Goal: Task Accomplishment & Management: Use online tool/utility

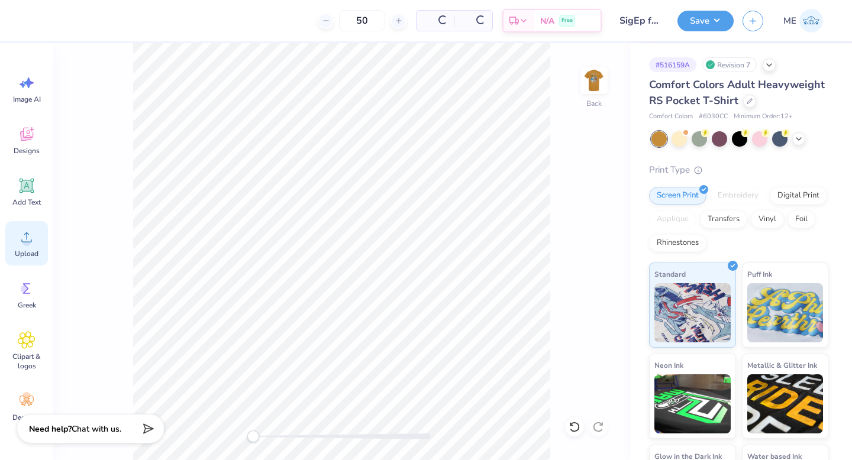
click at [22, 231] on icon at bounding box center [27, 237] width 18 height 18
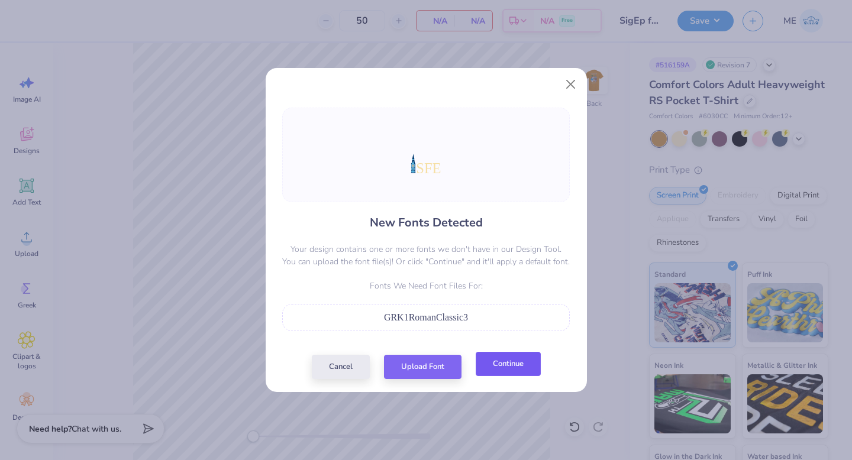
click at [488, 358] on button "Continue" at bounding box center [507, 364] width 65 height 24
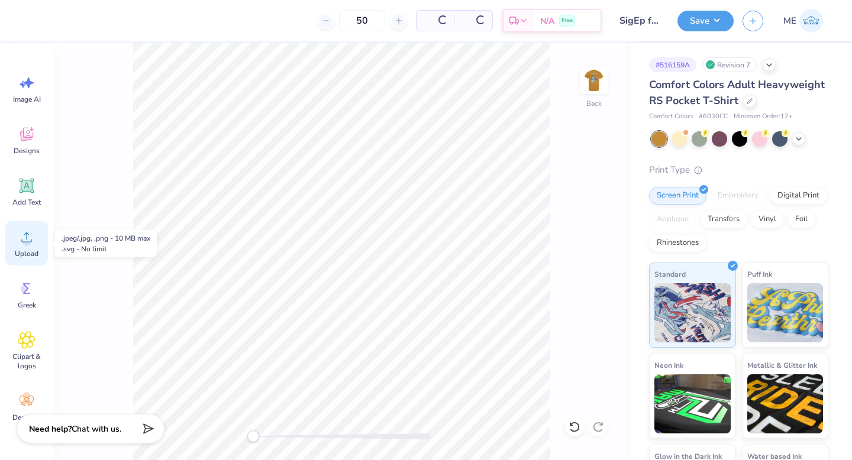
click at [27, 235] on icon at bounding box center [26, 237] width 11 height 10
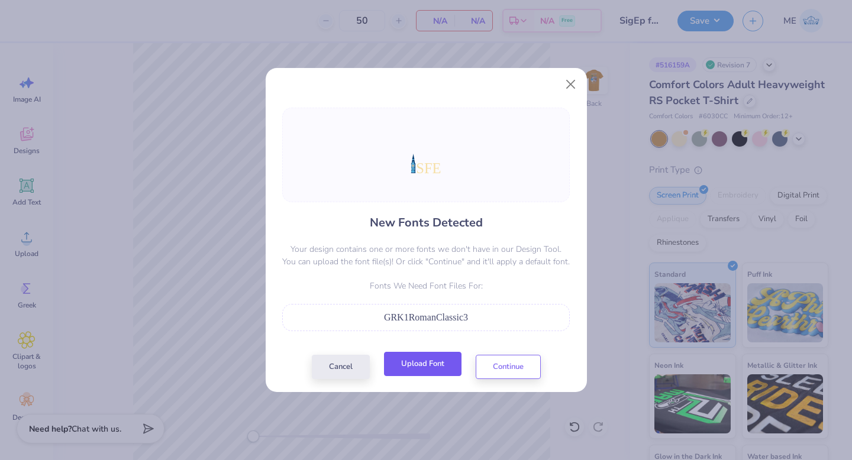
click at [435, 369] on button "Upload Font" at bounding box center [422, 364] width 77 height 24
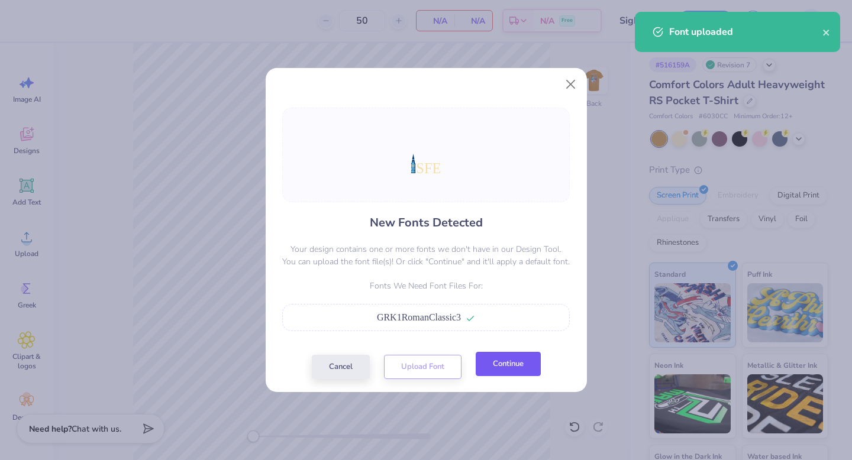
click at [514, 375] on button "Continue" at bounding box center [507, 364] width 65 height 24
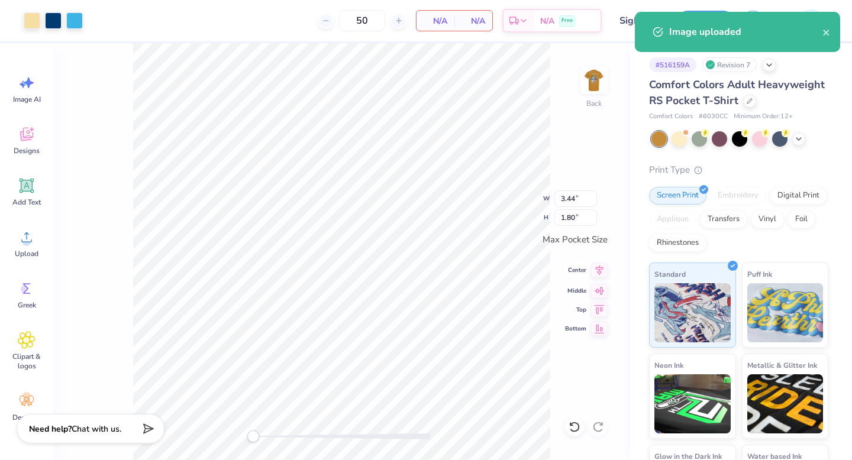
click at [597, 275] on icon at bounding box center [599, 270] width 17 height 14
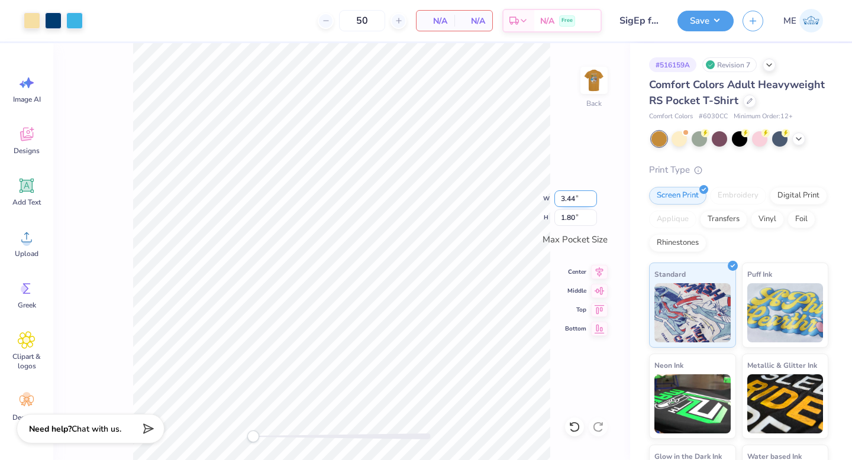
click at [574, 202] on input "3.44" at bounding box center [575, 198] width 43 height 17
type input "3.50"
type input "1.84"
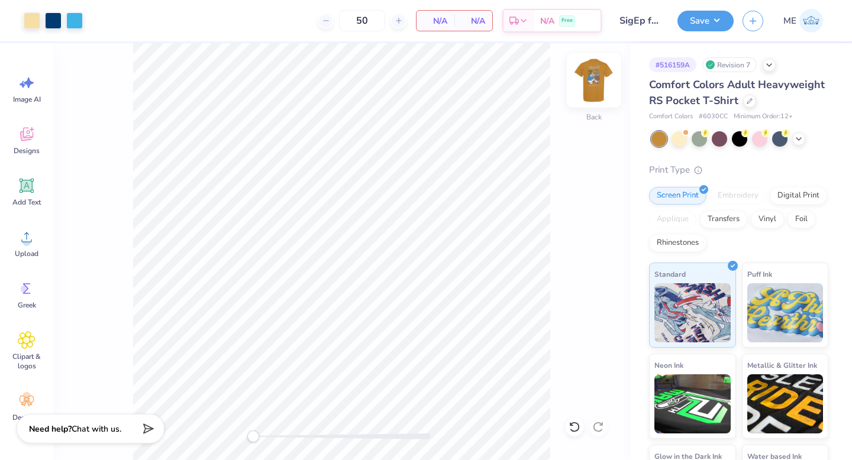
click at [587, 81] on img at bounding box center [593, 80] width 47 height 47
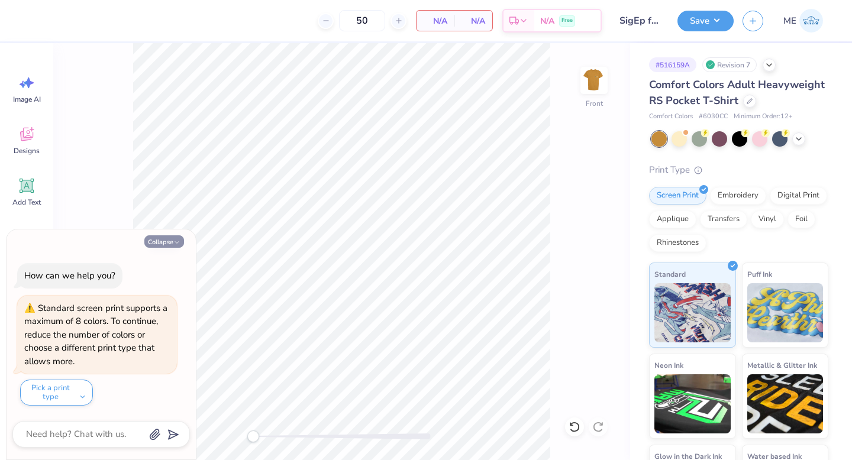
click at [161, 247] on button "Collapse" at bounding box center [164, 241] width 40 height 12
type textarea "x"
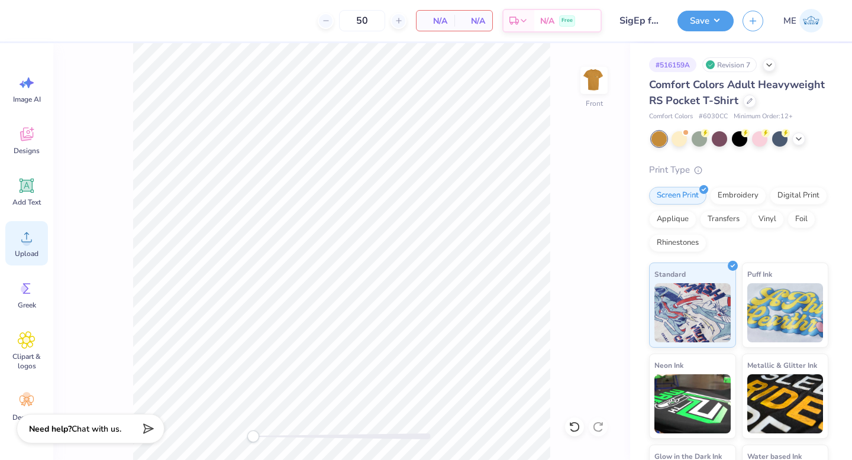
click at [42, 248] on div "Upload" at bounding box center [26, 243] width 43 height 44
click at [26, 252] on span "Upload" at bounding box center [27, 253] width 24 height 9
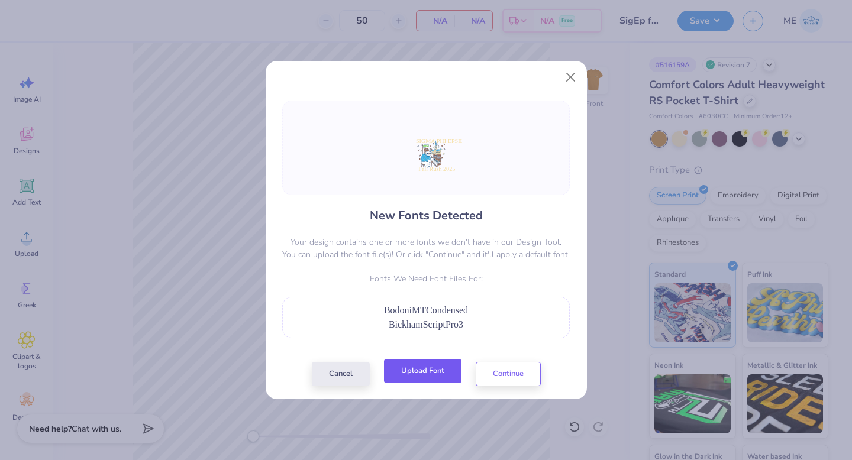
click at [445, 374] on button "Upload Font" at bounding box center [422, 371] width 77 height 24
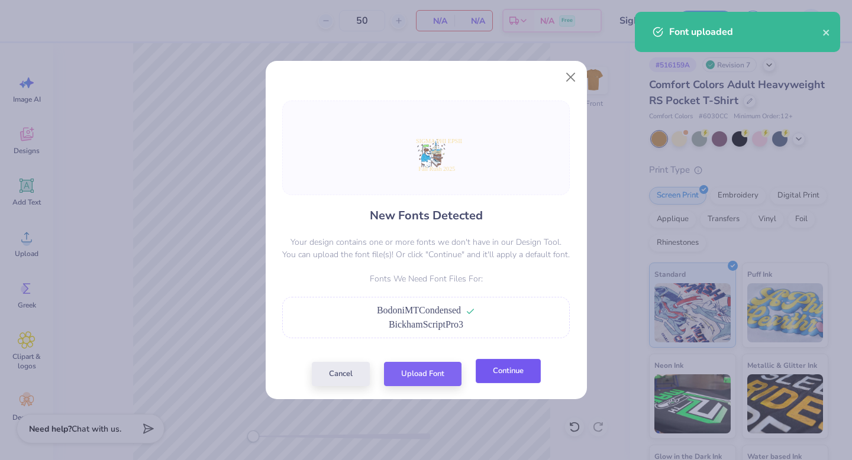
click at [494, 378] on button "Continue" at bounding box center [507, 371] width 65 height 24
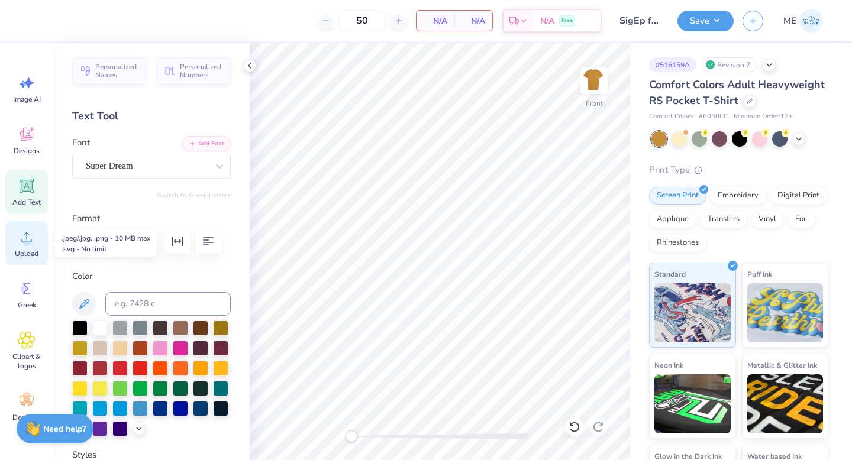
click at [15, 242] on div "Upload" at bounding box center [26, 243] width 43 height 44
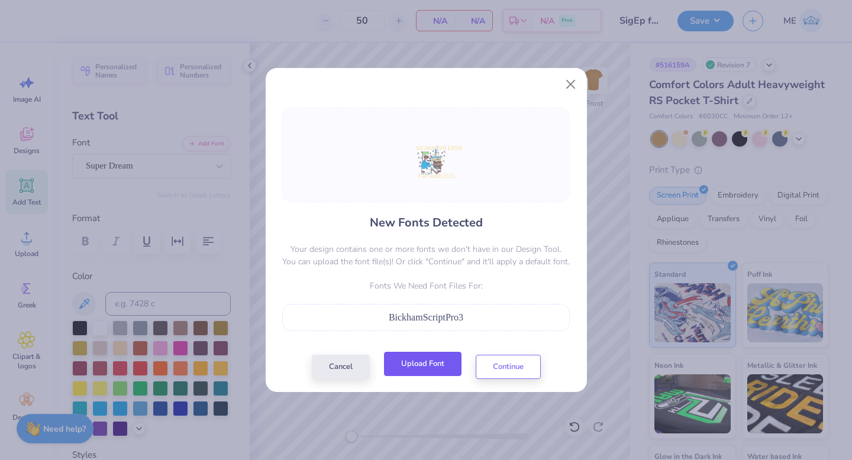
click at [431, 366] on button "Upload Font" at bounding box center [422, 364] width 77 height 24
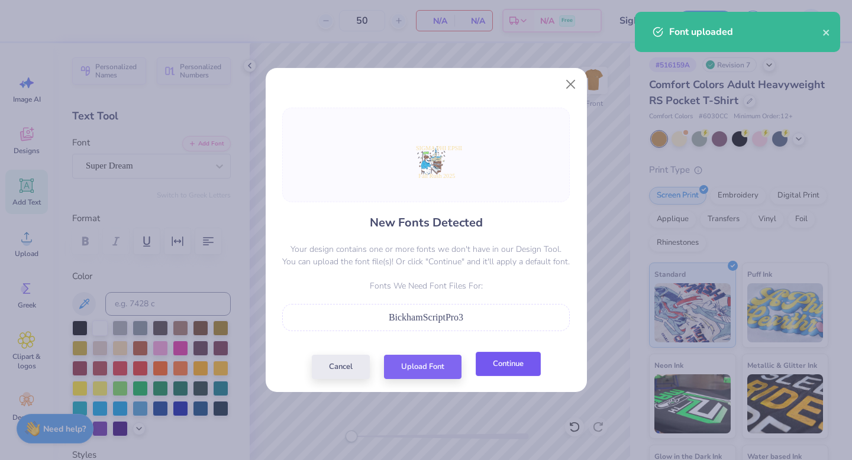
click at [529, 359] on button "Continue" at bounding box center [507, 364] width 65 height 24
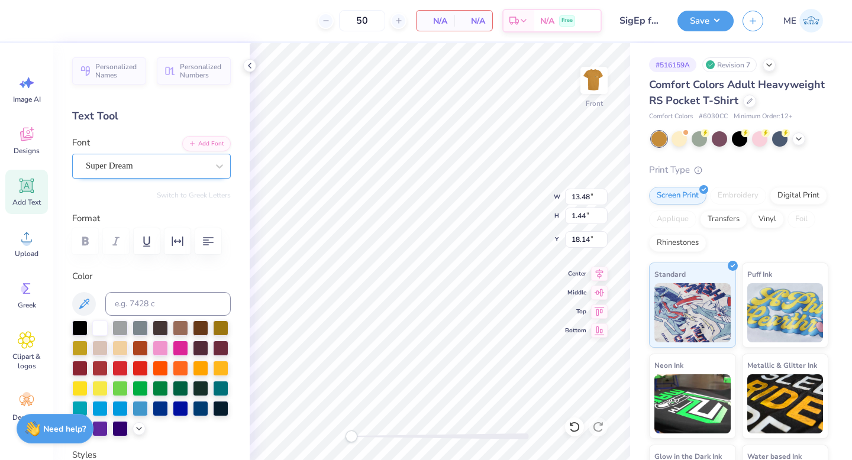
click at [126, 171] on div "Super Dream" at bounding box center [147, 166] width 124 height 18
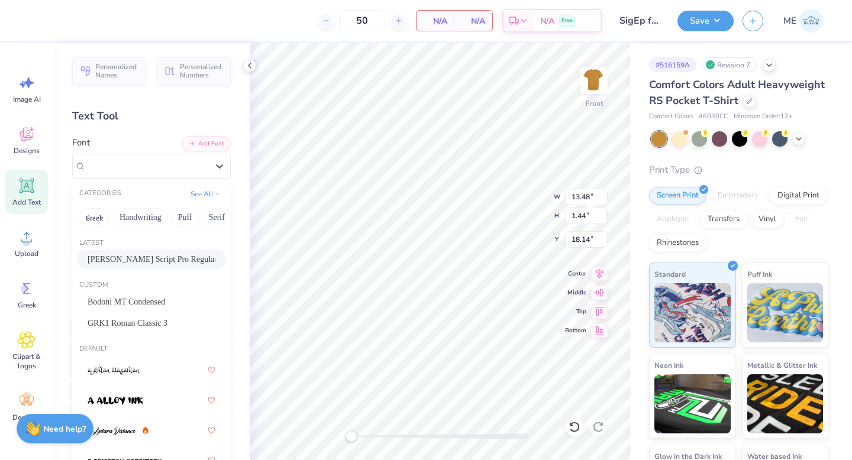
click at [145, 258] on span "[PERSON_NAME] Script Pro Regular" at bounding box center [152, 259] width 128 height 12
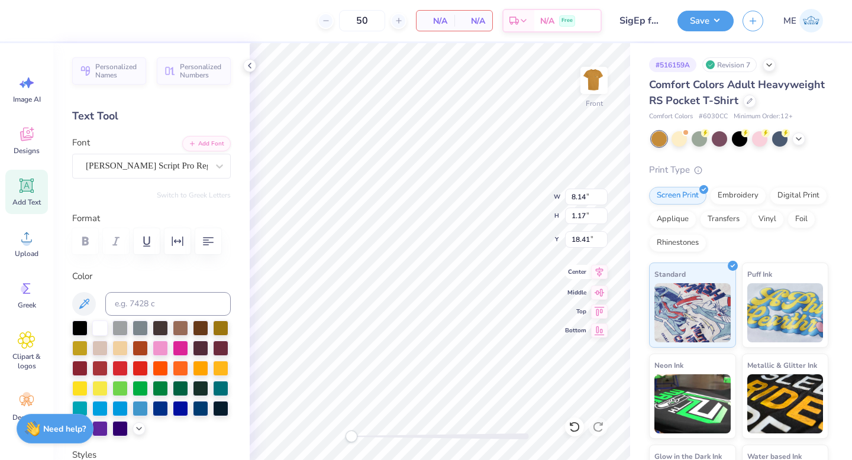
click at [601, 270] on icon at bounding box center [599, 272] width 17 height 14
click at [597, 270] on icon at bounding box center [599, 272] width 17 height 14
click at [586, 202] on input "10.45" at bounding box center [586, 197] width 43 height 17
type input "12.00"
type input "12.25"
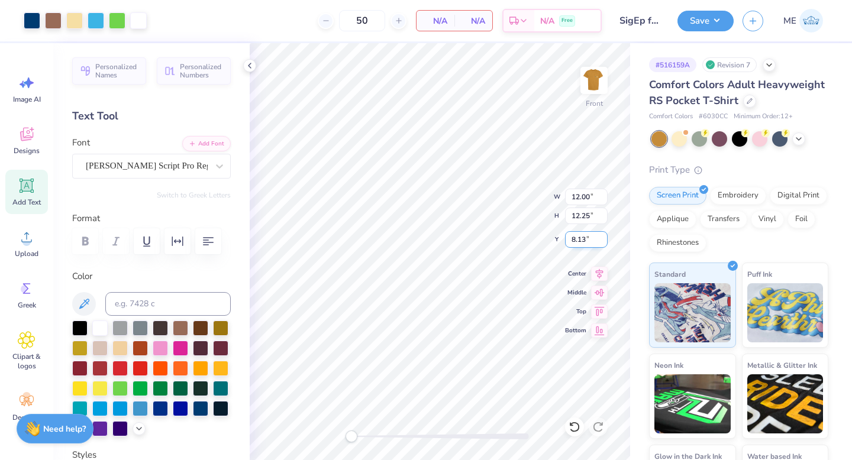
click at [585, 241] on input "8.13" at bounding box center [586, 239] width 43 height 17
type input "3.00"
type input "9.34"
type input "1.35"
type input "13.90"
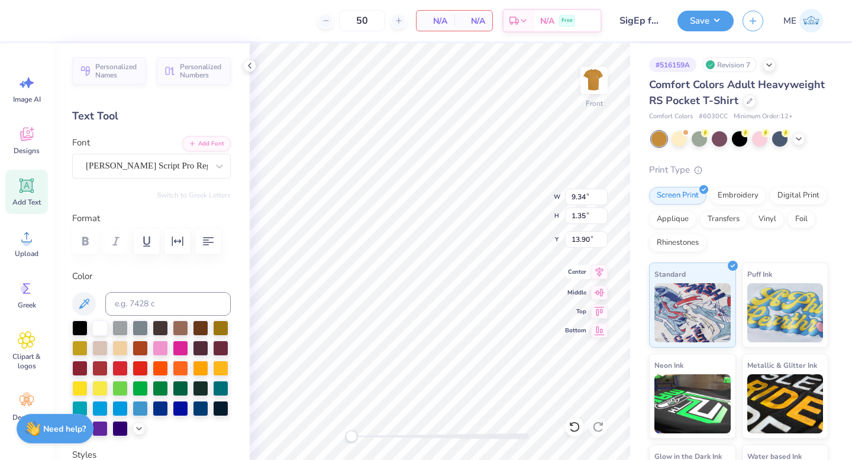
click at [604, 270] on icon at bounding box center [599, 272] width 17 height 14
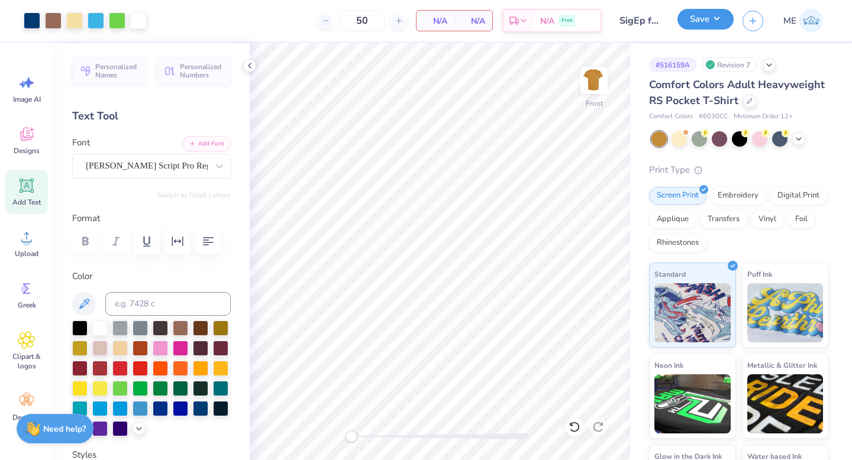
click at [694, 17] on button "Save" at bounding box center [705, 19] width 56 height 21
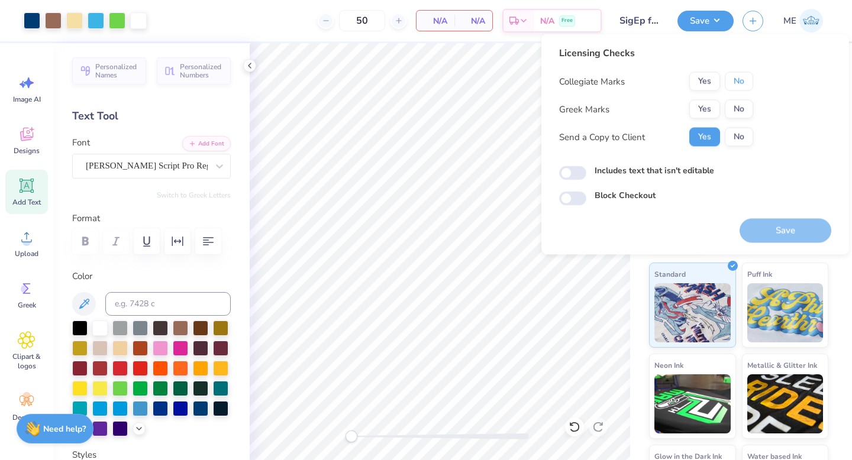
click at [727, 75] on button "No" at bounding box center [738, 81] width 28 height 19
click at [702, 103] on button "Yes" at bounding box center [704, 109] width 31 height 19
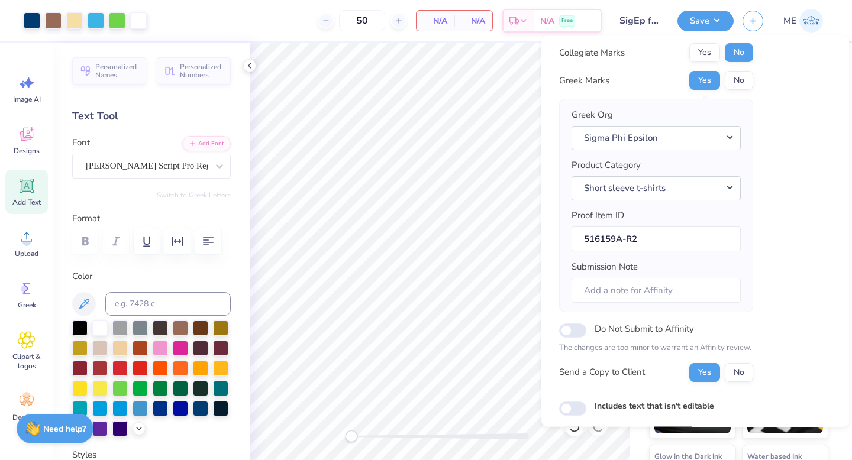
scroll to position [90, 0]
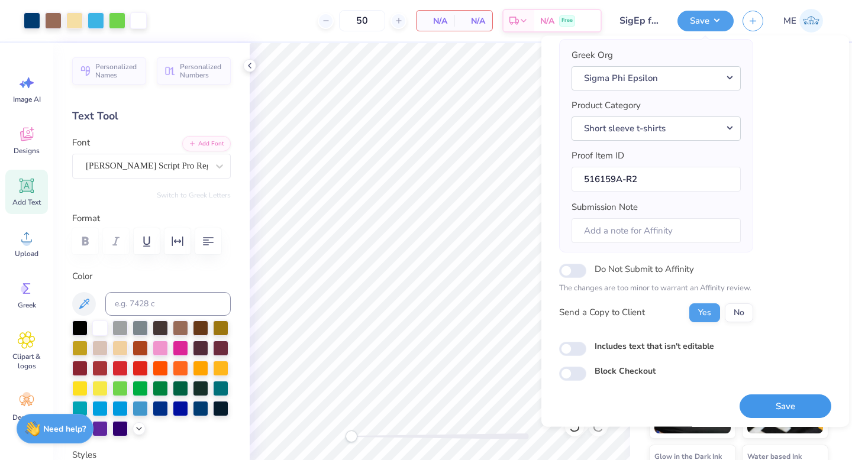
click at [775, 398] on button "Save" at bounding box center [785, 406] width 92 height 24
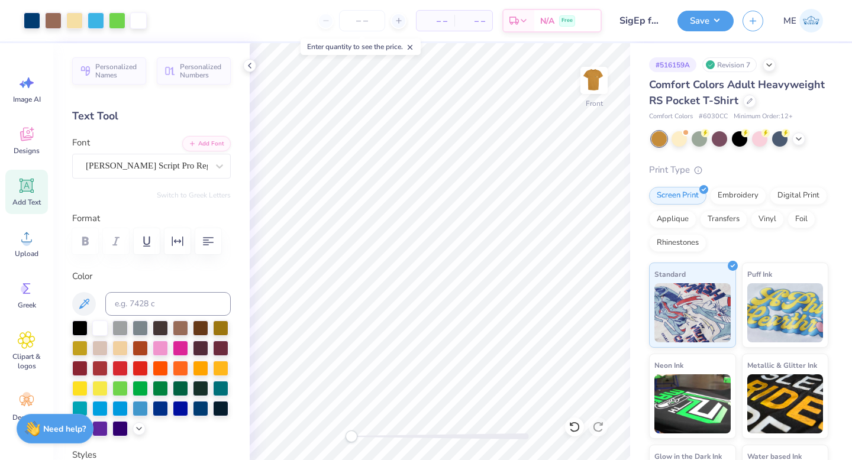
click at [289, 433] on div "Front" at bounding box center [440, 251] width 380 height 417
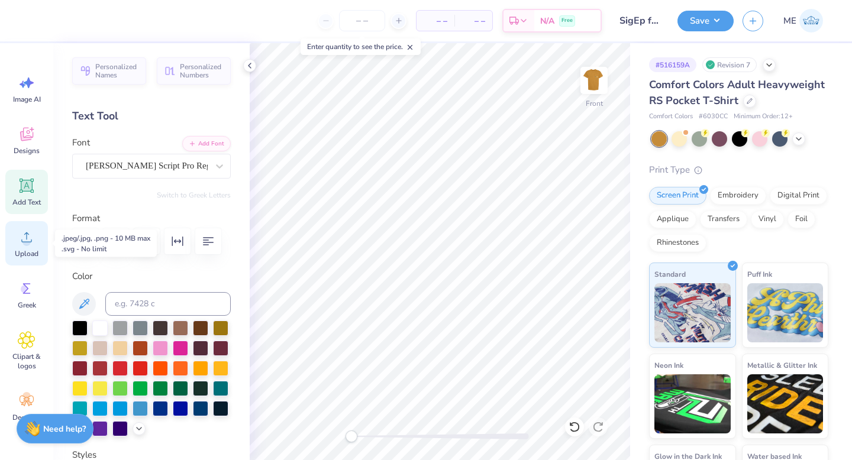
click at [22, 240] on icon at bounding box center [27, 237] width 18 height 18
click at [31, 250] on span "Upload" at bounding box center [27, 253] width 24 height 9
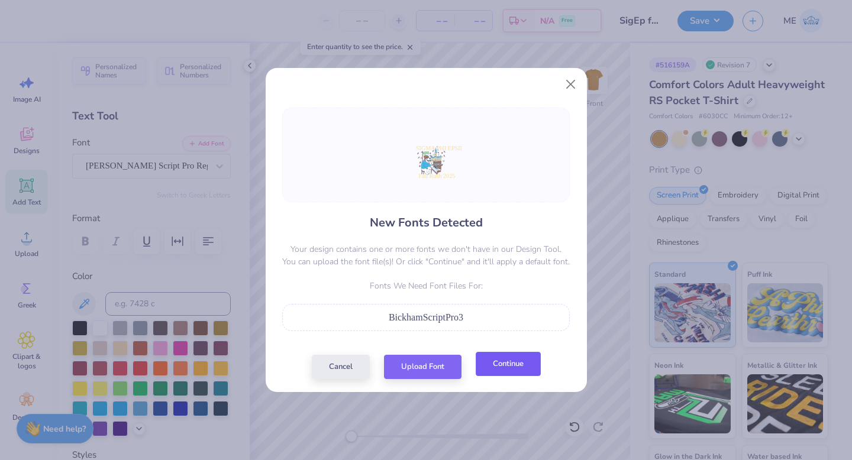
click at [490, 368] on button "Continue" at bounding box center [507, 364] width 65 height 24
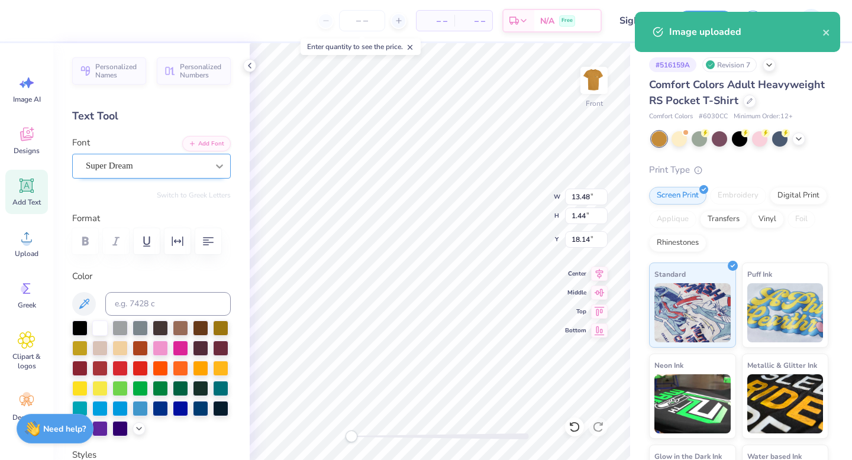
click at [209, 170] on div at bounding box center [219, 166] width 21 height 21
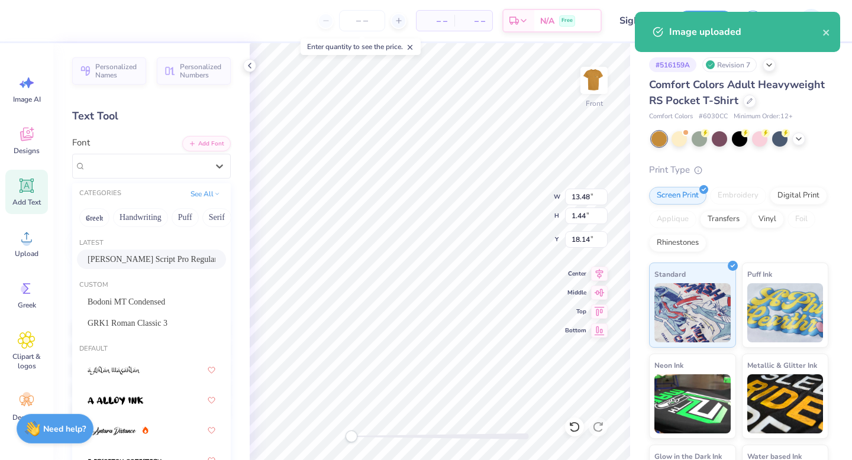
click at [141, 261] on span "[PERSON_NAME] Script Pro Regular" at bounding box center [152, 259] width 128 height 12
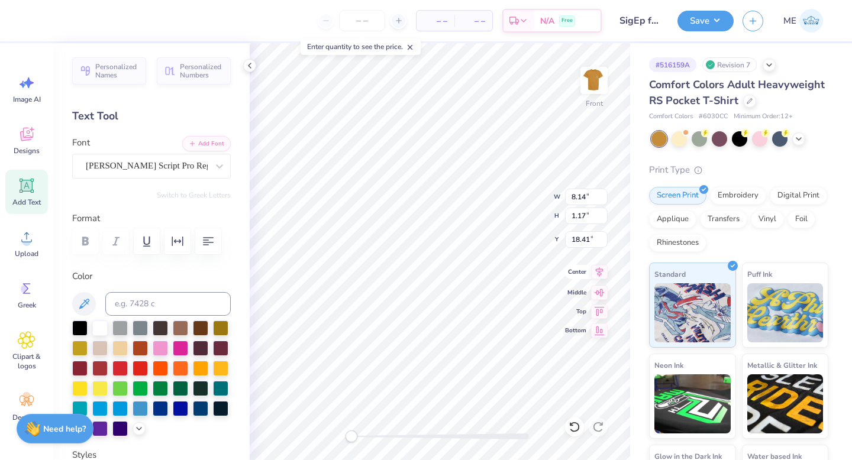
click at [598, 275] on icon at bounding box center [599, 272] width 8 height 10
type input "6.98"
click at [596, 271] on icon at bounding box center [599, 272] width 17 height 14
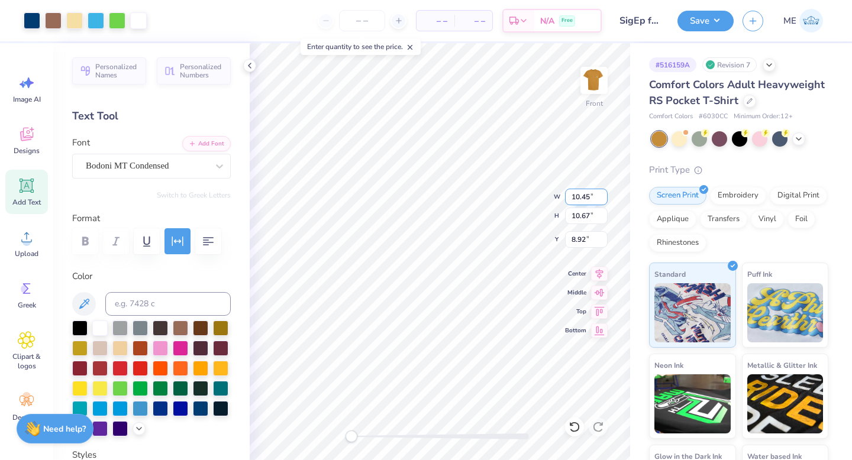
click at [571, 203] on input "10.45" at bounding box center [586, 197] width 43 height 17
type input "12.00"
type input "12.25"
type input "8.13"
type input "12.50"
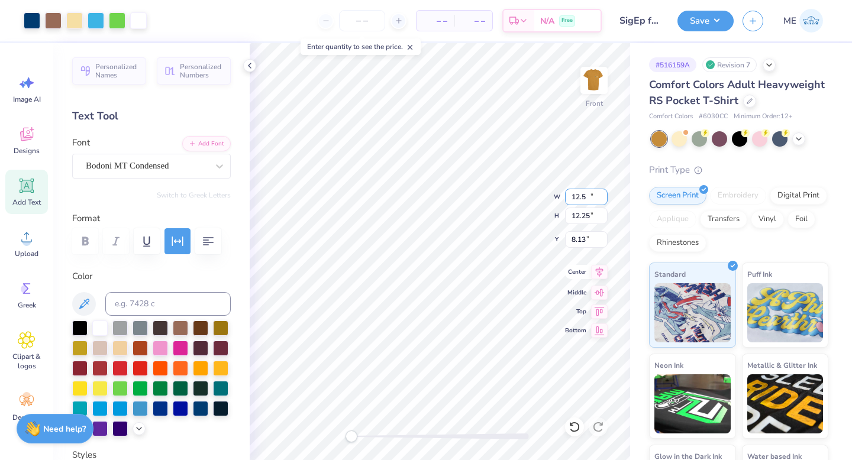
type input "12.76"
click at [580, 237] on input "7.87" at bounding box center [586, 239] width 43 height 17
type input "3.00"
click at [600, 273] on icon at bounding box center [599, 272] width 17 height 14
type input "12.50"
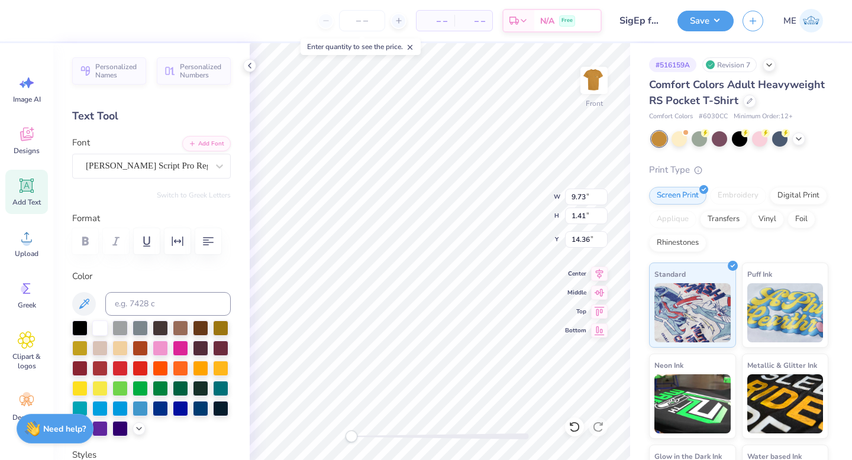
type input "1.61"
type input "3.00"
click at [701, 20] on button "Save" at bounding box center [705, 19] width 56 height 21
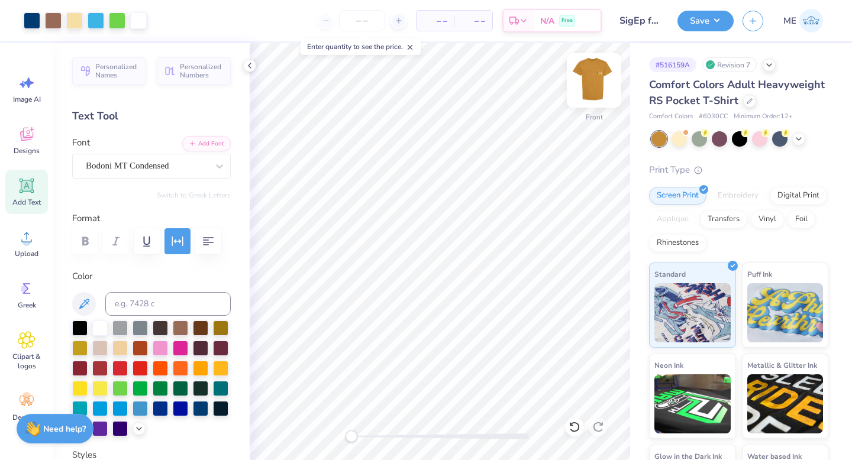
click at [604, 70] on img at bounding box center [593, 80] width 47 height 47
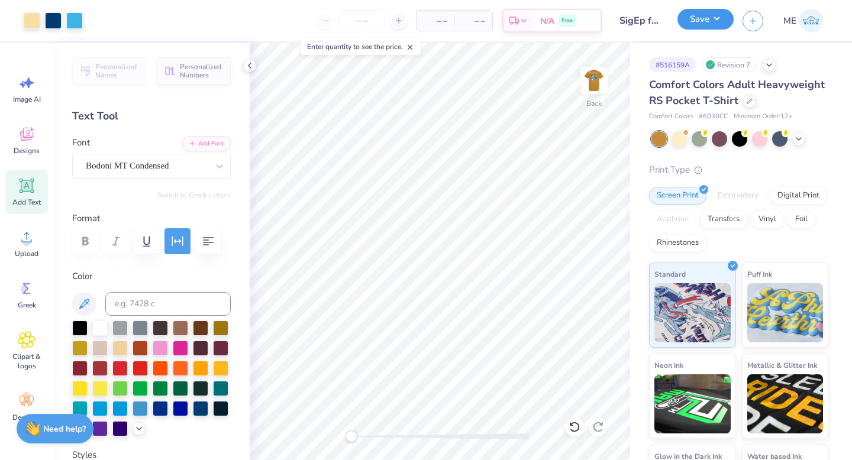
click at [688, 25] on button "Save" at bounding box center [705, 19] width 56 height 21
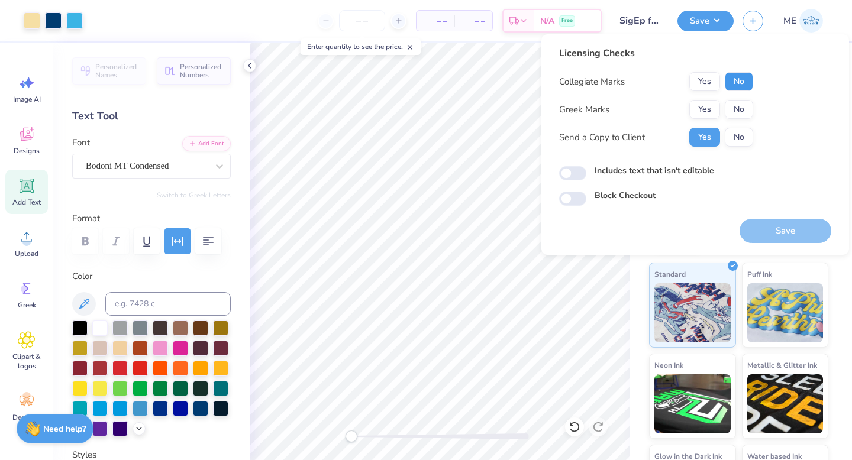
click at [742, 82] on button "No" at bounding box center [738, 81] width 28 height 19
click at [705, 106] on button "Yes" at bounding box center [704, 109] width 31 height 19
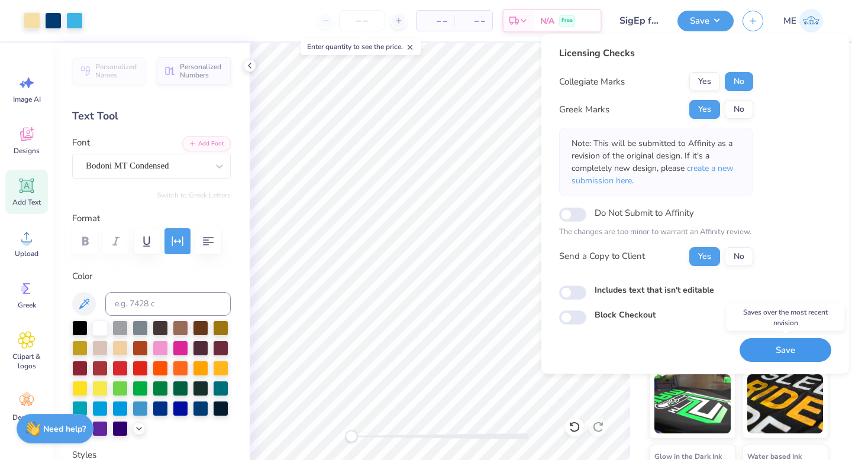
click at [768, 341] on button "Save" at bounding box center [785, 350] width 92 height 24
